Goal: Task Accomplishment & Management: Use online tool/utility

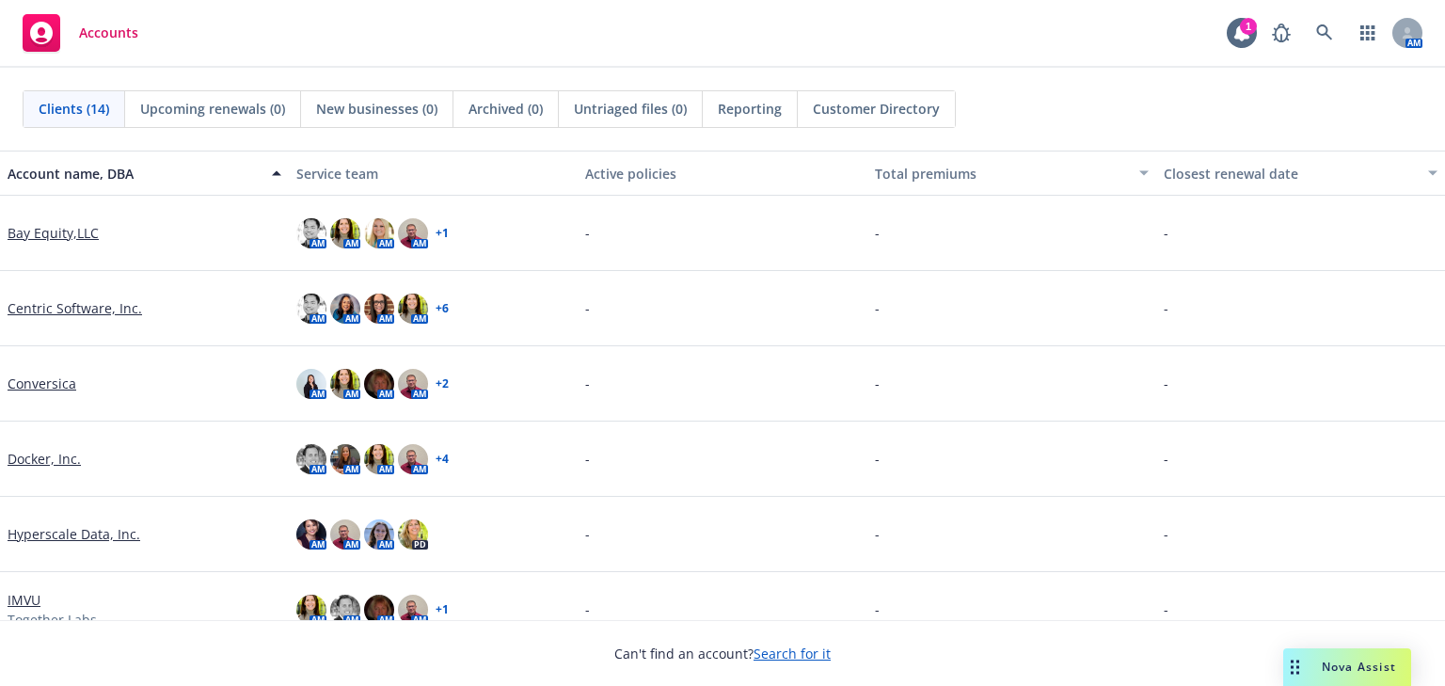
click at [27, 458] on link "Docker, Inc." at bounding box center [44, 459] width 73 height 20
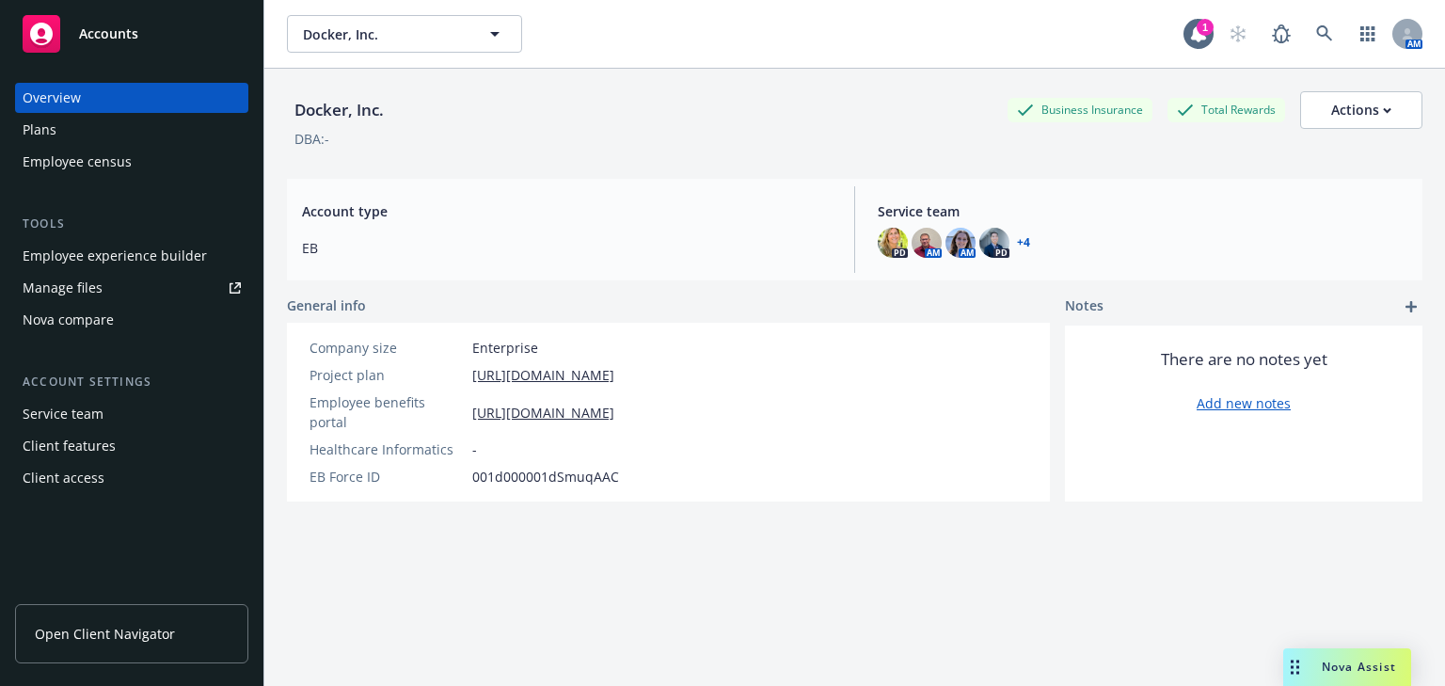
click at [69, 290] on div "Manage files" at bounding box center [63, 288] width 80 height 30
click at [68, 260] on div "Employee experience builder" at bounding box center [115, 256] width 184 height 30
click at [56, 128] on div "Plans" at bounding box center [132, 130] width 218 height 30
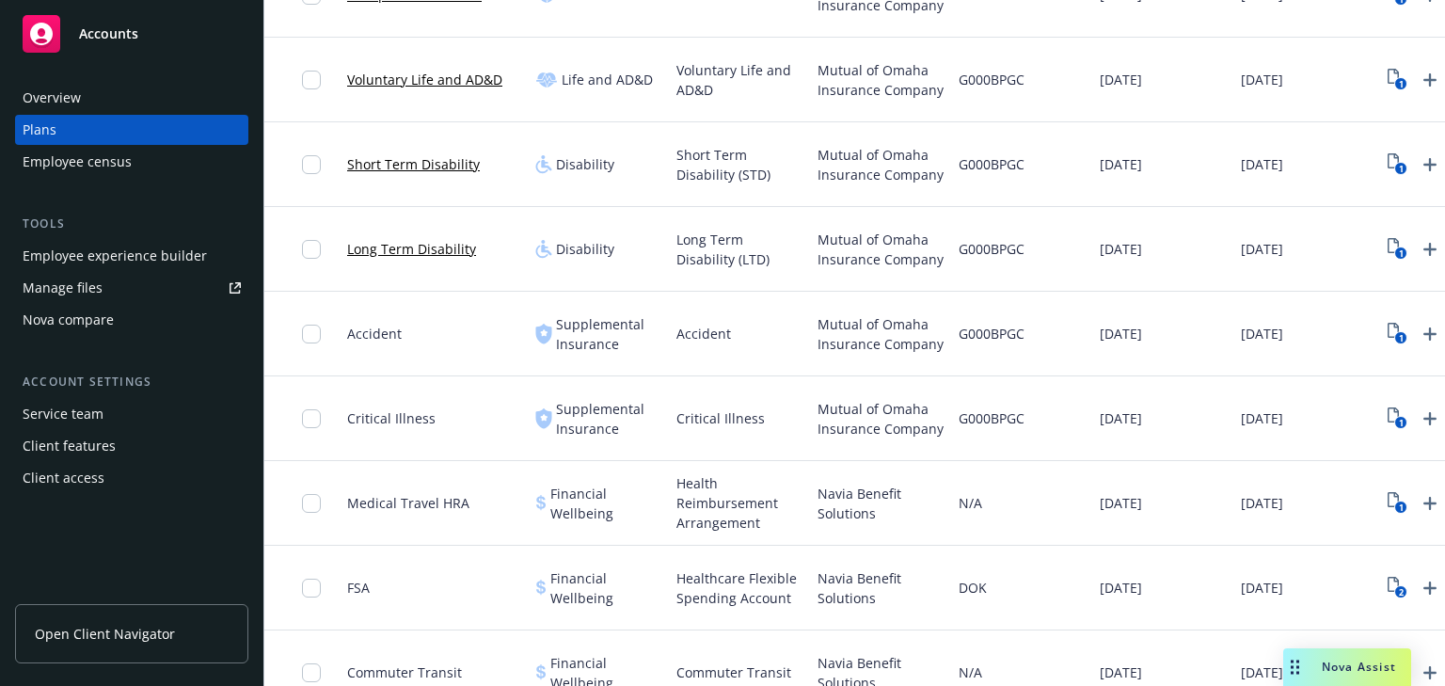
scroll to position [1054, 0]
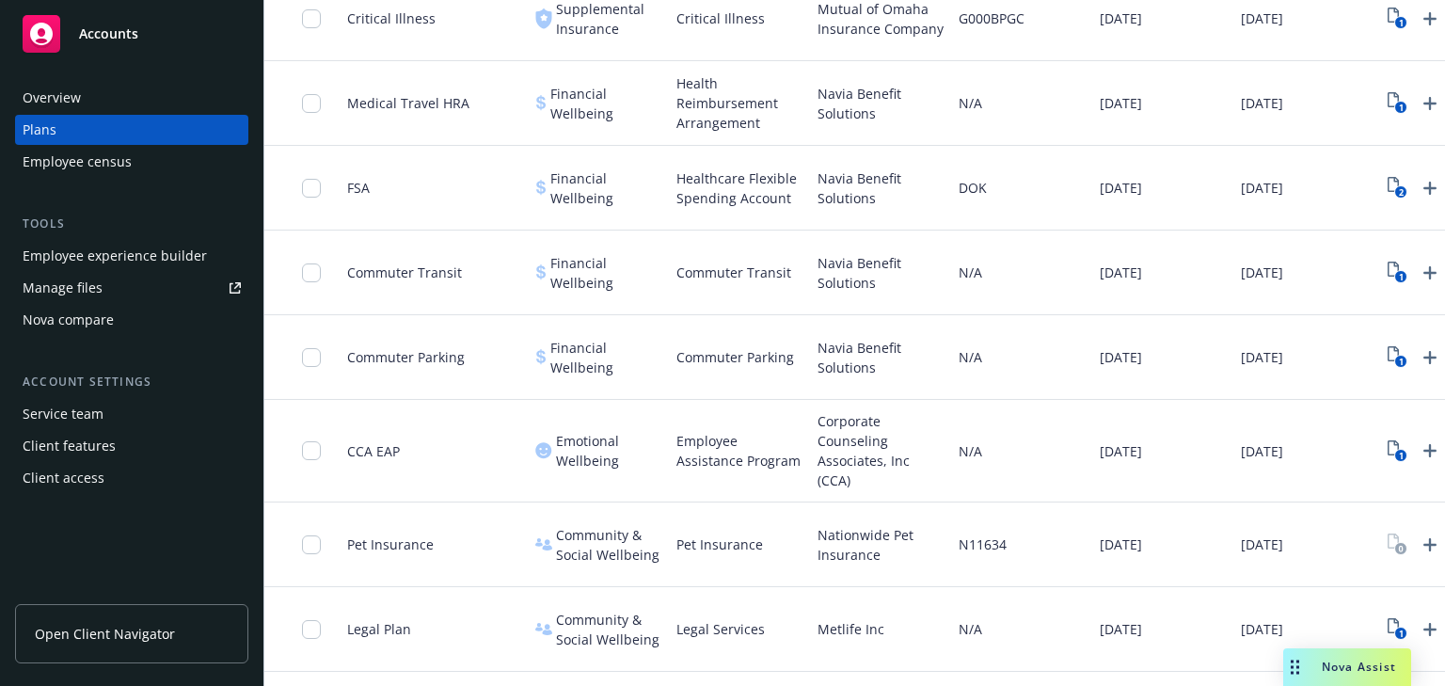
click at [45, 246] on div "Employee experience builder" at bounding box center [115, 256] width 184 height 30
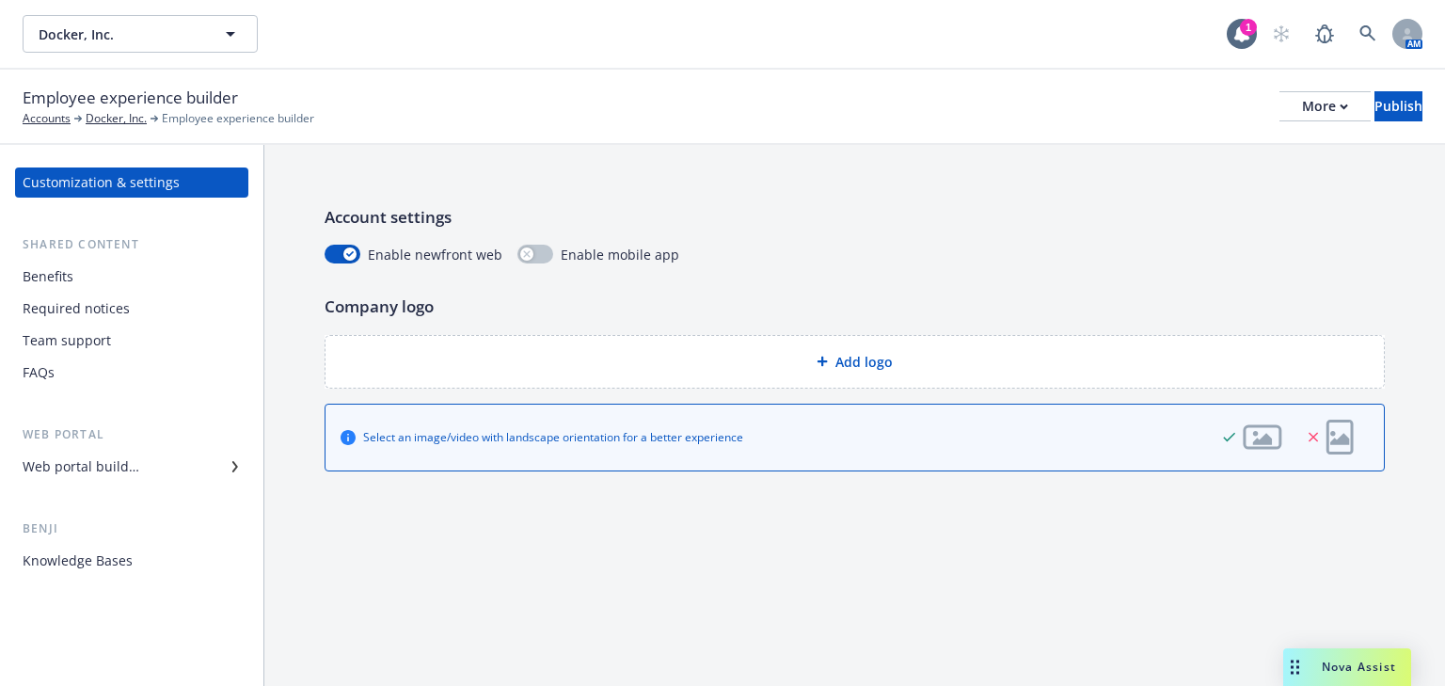
click at [94, 470] on div "Web portal builder" at bounding box center [81, 467] width 117 height 30
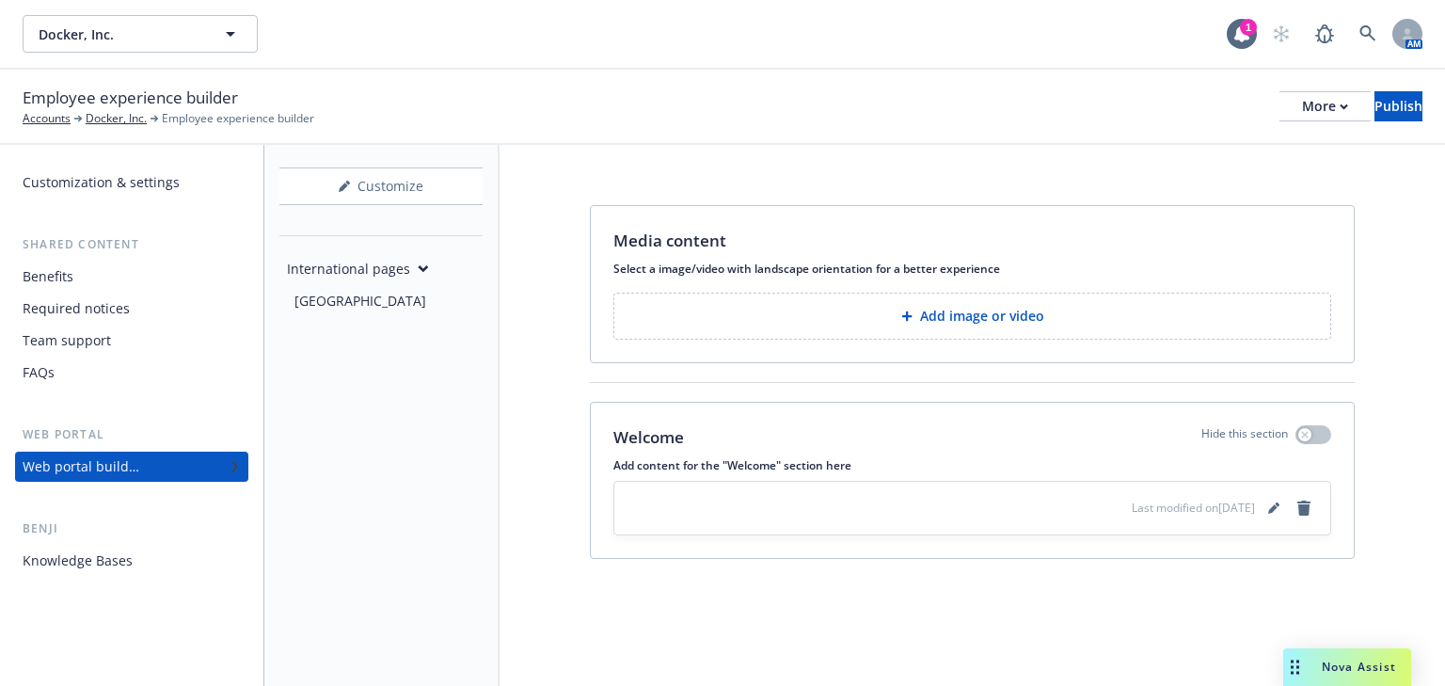
click at [55, 280] on div "Benefits" at bounding box center [48, 277] width 51 height 30
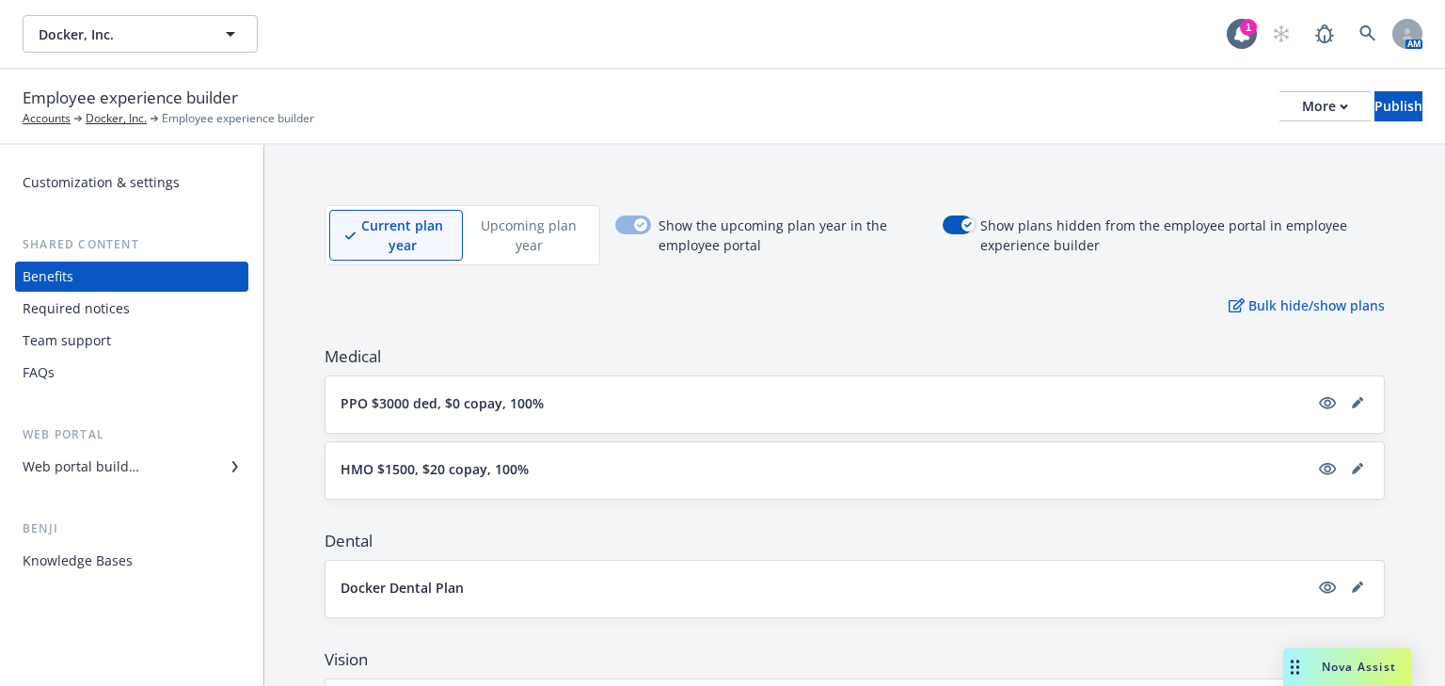
click at [53, 465] on div "Web portal builder" at bounding box center [81, 467] width 117 height 30
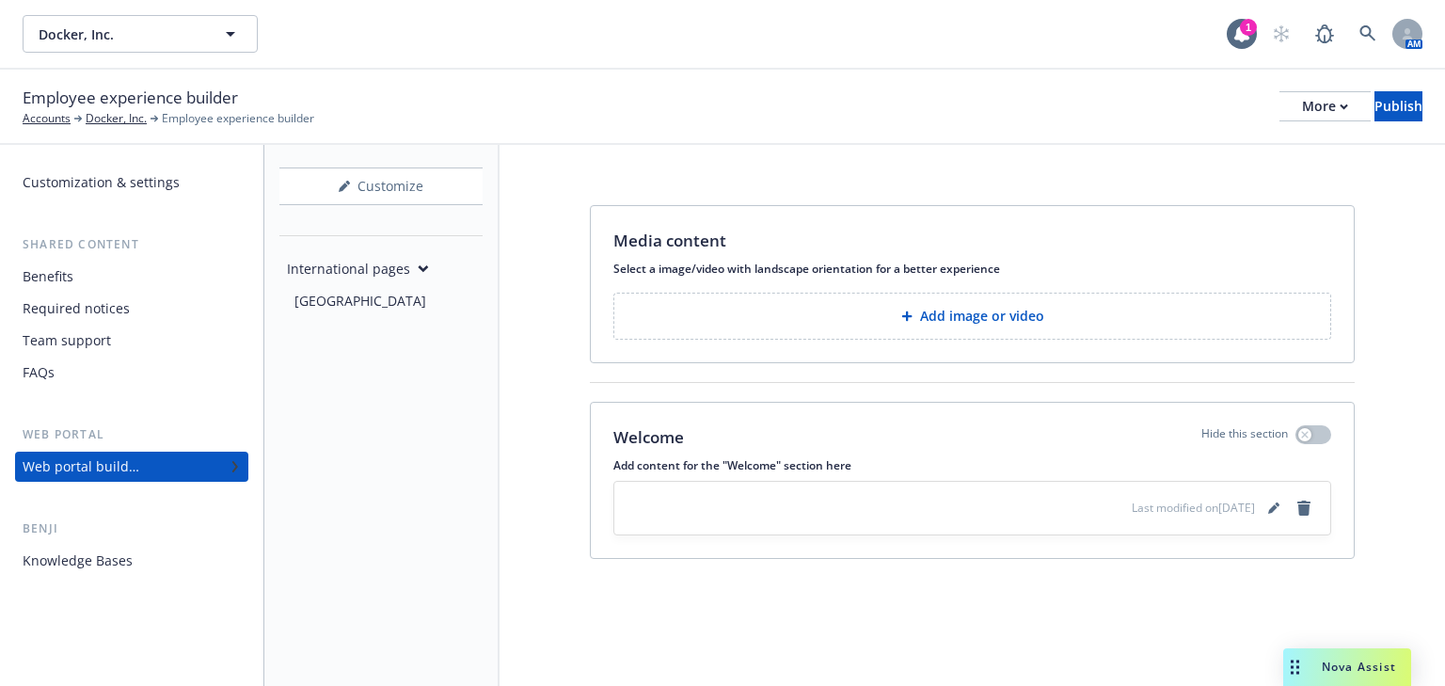
click at [410, 267] on div "International pages" at bounding box center [358, 269] width 142 height 20
click at [1302, 116] on div "More" at bounding box center [1325, 106] width 46 height 28
click at [963, 79] on div "Employee experience builder Accounts Docker, Inc. Employee experience builder M…" at bounding box center [722, 107] width 1445 height 75
